Goal: Task Accomplishment & Management: Manage account settings

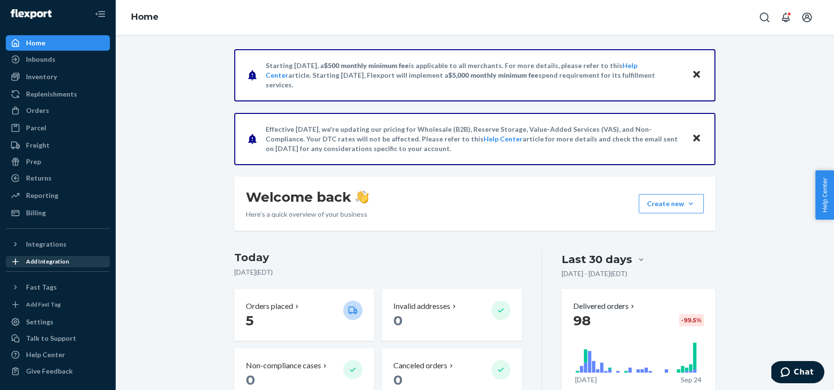
scroll to position [4, 0]
click at [52, 325] on div "Settings" at bounding box center [58, 321] width 102 height 14
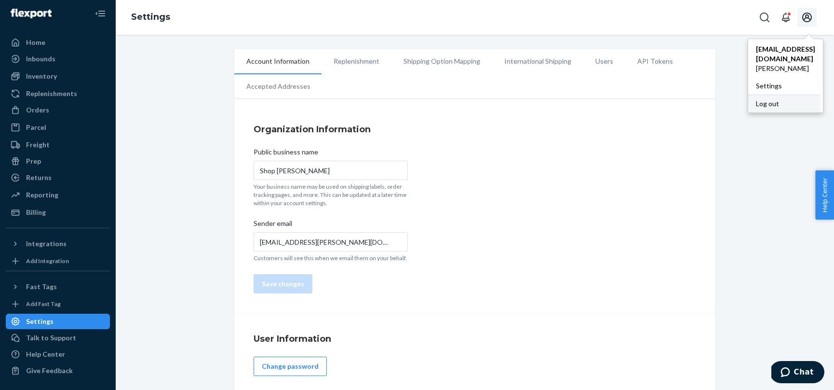
click at [783, 106] on div "Log out" at bounding box center [785, 104] width 72 height 18
